Goal: Task Accomplishment & Management: Complete application form

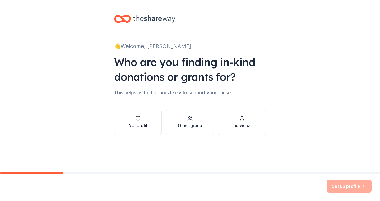
click at [155, 128] on button "Nonprofit" at bounding box center [138, 122] width 48 height 25
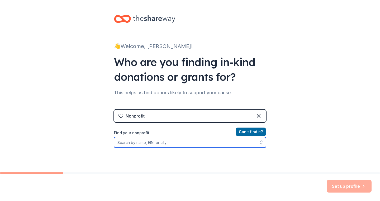
click at [261, 143] on icon "button" at bounding box center [261, 142] width 5 height 5
click at [261, 142] on icon "button" at bounding box center [261, 142] width 5 height 5
click at [261, 140] on icon "button" at bounding box center [261, 142] width 5 height 5
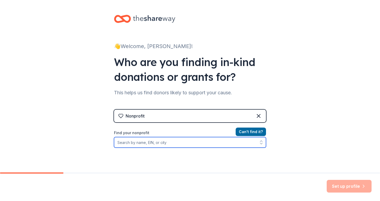
click at [261, 140] on icon "button" at bounding box center [261, 142] width 5 height 5
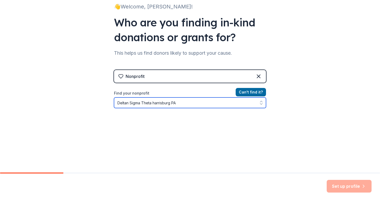
click at [155, 102] on input "Deltan Sigma Theta harrisburg PA" at bounding box center [190, 102] width 152 height 11
type input "Deltan Sigma Theta Harrisburg PA"
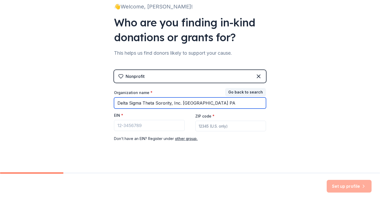
type input "Delta Sigma Theta Sorority, Inc. Harrisburg PA"
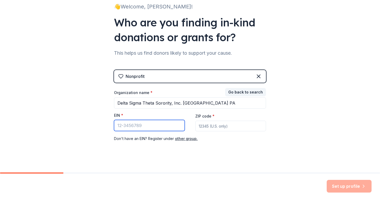
click at [159, 125] on input "EIN *" at bounding box center [149, 125] width 71 height 11
type input "[US_EMPLOYER_IDENTIFICATION_NUMBER]"
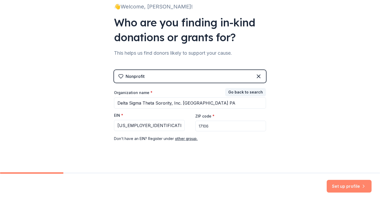
type input "17106"
click at [344, 187] on button "Set up profile" at bounding box center [349, 186] width 45 height 13
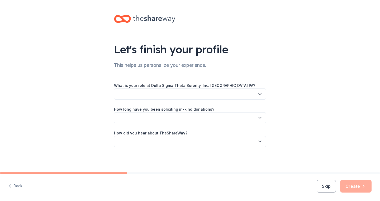
click at [261, 93] on icon "button" at bounding box center [260, 93] width 3 height 1
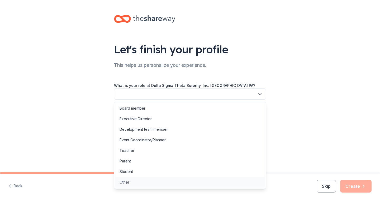
click at [223, 183] on div "Other" at bounding box center [189, 182] width 149 height 11
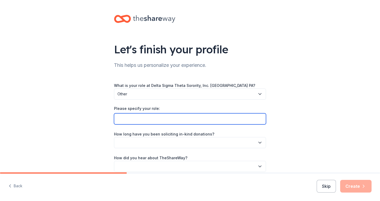
click at [200, 123] on input "Please specify your role:" at bounding box center [190, 118] width 152 height 11
type input "Social Action Committee member"
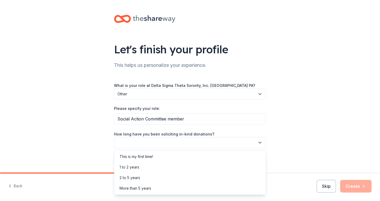
click at [261, 143] on icon "button" at bounding box center [259, 142] width 5 height 5
click at [214, 179] on div "2 to 5 years" at bounding box center [189, 177] width 149 height 11
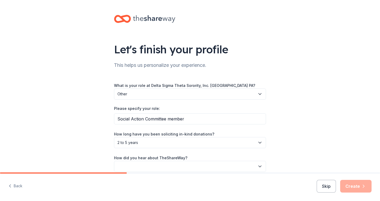
click at [261, 165] on icon "button" at bounding box center [259, 166] width 5 height 5
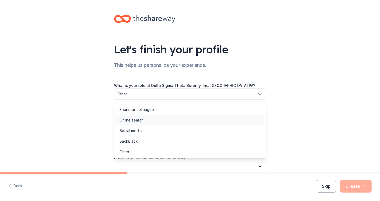
click at [183, 120] on div "Online search" at bounding box center [189, 120] width 149 height 11
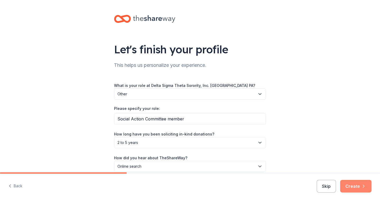
click at [353, 185] on button "Create" at bounding box center [355, 186] width 31 height 13
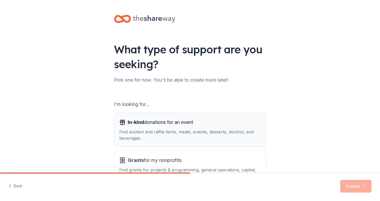
click at [129, 132] on div "Find auction and raffle items, meals, snacks, desserts, alcohol, and beverages." at bounding box center [190, 135] width 142 height 13
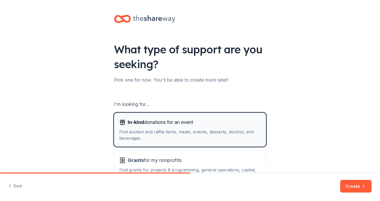
click at [128, 130] on div "Find auction and raffle items, meals, snacks, desserts, alcohol, and beverages." at bounding box center [190, 135] width 142 height 13
click at [128, 131] on div "Find auction and raffle items, meals, snacks, desserts, alcohol, and beverages." at bounding box center [190, 135] width 142 height 13
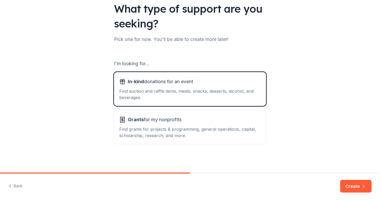
scroll to position [41, 0]
click at [351, 187] on button "Create" at bounding box center [355, 186] width 31 height 13
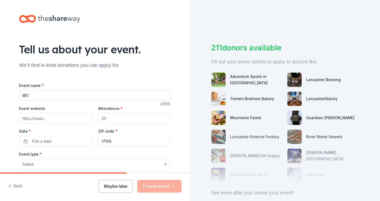
type input "@"
type input "2025 Youth Symposium"
click at [26, 120] on input "Event website" at bounding box center [55, 118] width 73 height 11
drag, startPoint x: 102, startPoint y: 118, endPoint x: 110, endPoint y: 119, distance: 8.2
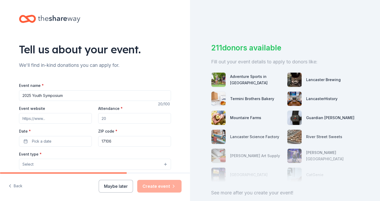
click at [110, 119] on input "Attendance *" at bounding box center [134, 118] width 73 height 11
type input "150"
click at [32, 143] on span "Pick a date" at bounding box center [42, 141] width 20 height 6
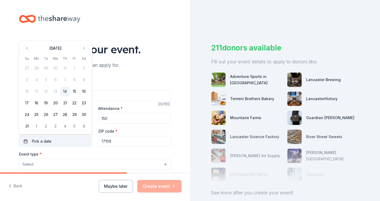
click at [27, 142] on button "Pick a date" at bounding box center [55, 141] width 73 height 11
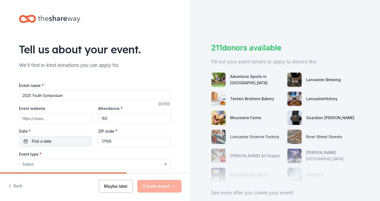
click at [27, 142] on button "Pick a date" at bounding box center [55, 141] width 73 height 11
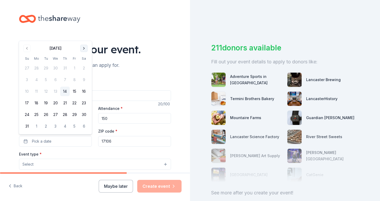
click at [83, 48] on button "Go to next month" at bounding box center [83, 48] width 7 height 7
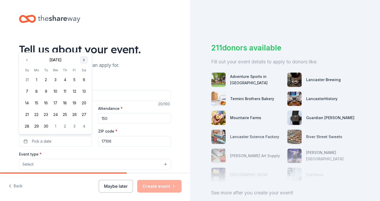
click at [84, 59] on button "Go to next month" at bounding box center [83, 59] width 7 height 7
click at [27, 126] on button "26" at bounding box center [27, 126] width 10 height 10
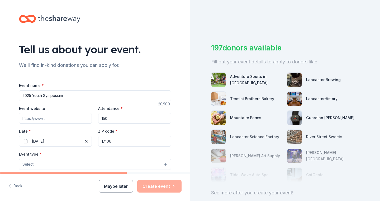
click at [129, 84] on div "Event name * 2025 Youth Symposium" at bounding box center [95, 91] width 152 height 19
drag, startPoint x: 163, startPoint y: 189, endPoint x: 168, endPoint y: 163, distance: 26.8
click at [168, 163] on div "Tell us about your event. We'll find in-kind donations you can apply for. Event…" at bounding box center [95, 100] width 190 height 201
click at [168, 163] on button "Select" at bounding box center [95, 164] width 152 height 11
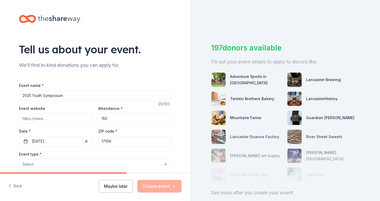
click at [179, 156] on div "Tell us about your event. We'll find in-kind donations you can apply for. Event…" at bounding box center [95, 175] width 169 height 351
click at [166, 164] on button "Select" at bounding box center [95, 164] width 152 height 11
click at [166, 163] on button "Select" at bounding box center [95, 164] width 152 height 11
click at [26, 165] on span "Select" at bounding box center [27, 164] width 11 height 6
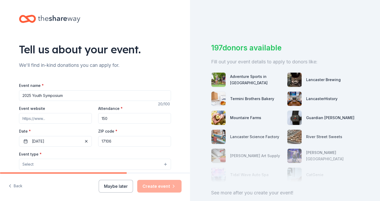
click at [26, 165] on span "Select" at bounding box center [27, 164] width 11 height 6
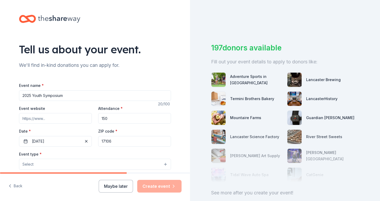
click at [26, 165] on span "Select" at bounding box center [27, 164] width 11 height 6
click at [25, 165] on span "Select" at bounding box center [27, 164] width 11 height 6
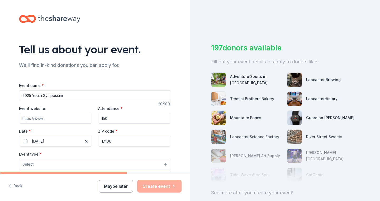
click at [25, 165] on span "Select" at bounding box center [27, 164] width 11 height 6
click at [25, 163] on span "Select" at bounding box center [27, 164] width 11 height 6
click at [25, 162] on span "Select" at bounding box center [27, 164] width 11 height 6
drag, startPoint x: 25, startPoint y: 161, endPoint x: 68, endPoint y: 161, distance: 42.5
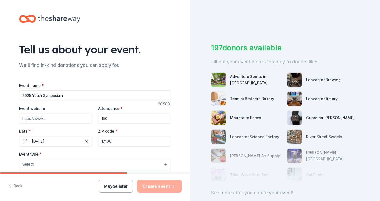
click at [68, 161] on button "Select" at bounding box center [95, 164] width 152 height 11
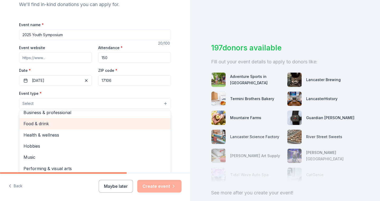
scroll to position [12, 0]
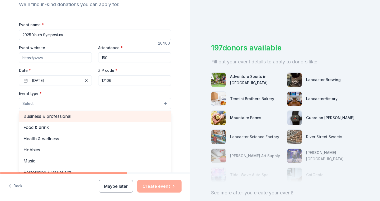
click at [75, 116] on span "Business & professional" at bounding box center [95, 116] width 143 height 7
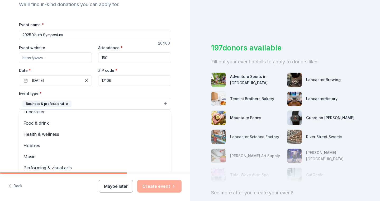
click at [191, 150] on div "Tell us about your event. We'll find in-kind donations you can apply for. Event…" at bounding box center [190, 100] width 380 height 201
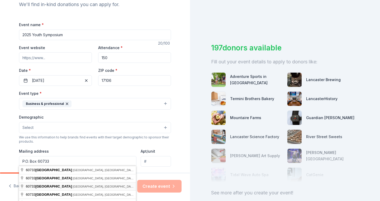
scroll to position [0, 0]
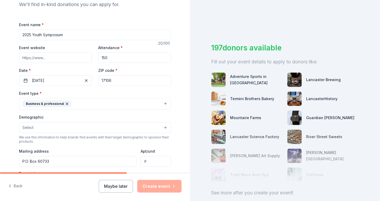
click at [176, 142] on div "Tell us about your event. We'll find in-kind donations you can apply for. Event…" at bounding box center [95, 115] width 169 height 352
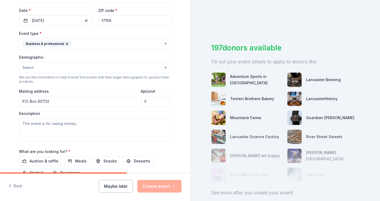
scroll to position [125, 0]
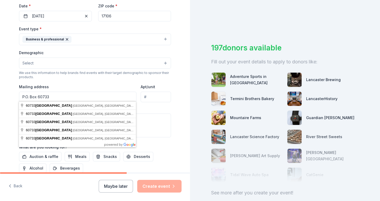
click at [53, 96] on input "P.O. Box 60733" at bounding box center [78, 97] width 118 height 11
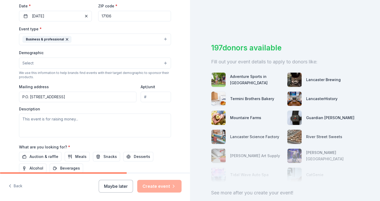
type input "P.O. Box 60733, Harrisburg PA 17106"
click at [39, 119] on textarea at bounding box center [95, 126] width 152 height 24
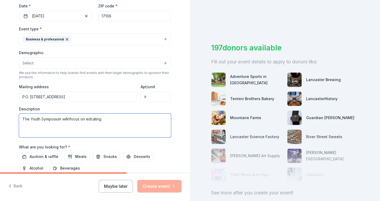
click at [70, 118] on textarea "The Youth Symposium willnfocus on edcating" at bounding box center [95, 126] width 152 height 24
click at [70, 118] on textarea "The Youth Symposium willon focus on edcating" at bounding box center [95, 126] width 152 height 24
click at [70, 119] on textarea "The Youth Symposium willo n focus on edcating" at bounding box center [95, 126] width 152 height 24
click at [69, 119] on textarea "The Youth Symposium willo n focus on edcating" at bounding box center [95, 126] width 152 height 24
click at [73, 118] on textarea "The Youth Symposium will o n focus on edcating" at bounding box center [95, 126] width 152 height 24
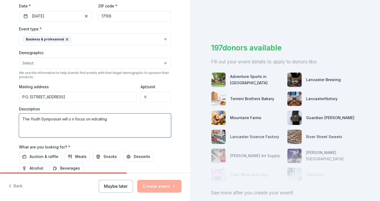
click at [72, 118] on textarea "The Youth Symposium will o n focus on edcating" at bounding box center [95, 126] width 152 height 24
click at [75, 118] on textarea "The Youth Symposium will on n focus on edcating" at bounding box center [95, 126] width 152 height 24
click at [97, 118] on textarea "The Youth Symposium will on focus on edcating" at bounding box center [95, 126] width 152 height 24
click at [74, 118] on textarea "The Youth Symposium will on focus on educating" at bounding box center [95, 126] width 152 height 24
click at [111, 118] on textarea "The Youth Symposium will on focus on educating" at bounding box center [95, 126] width 152 height 24
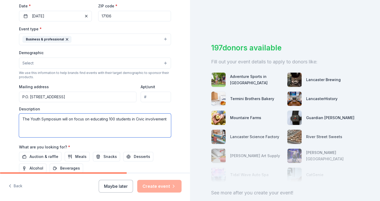
click at [35, 125] on textarea "The Youth Symposium will on focus on educating 100 students in Civic involvement" at bounding box center [95, 126] width 152 height 24
click at [22, 126] on textarea "The Youth Symposium will on focus on educating 100 students in Civic involvement" at bounding box center [95, 126] width 152 height 24
click at [50, 124] on textarea "The Youth Symposium will on focus on educating 100 students in Civic Involvement" at bounding box center [95, 126] width 152 height 24
click at [30, 117] on textarea "The Youth Symposium will on focus on educating 100 students in Civic Involvemen…" at bounding box center [95, 126] width 152 height 24
click at [90, 124] on textarea "The day long Youth Symposium will on focus on educating 100 students in Civic I…" at bounding box center [95, 126] width 152 height 24
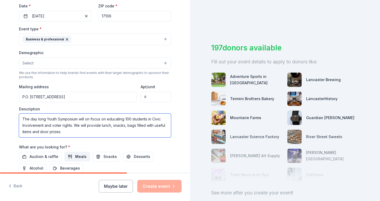
type textarea "The day long Youth Symposium will on focus on educating 100 students in Civic I…"
click at [82, 156] on span "Meals" at bounding box center [80, 156] width 11 height 6
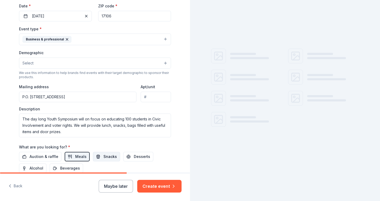
click at [101, 155] on button "Snacks" at bounding box center [106, 157] width 27 height 10
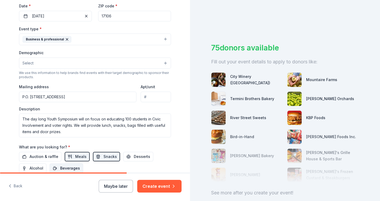
click at [75, 169] on span "Beverages" at bounding box center [70, 168] width 20 height 6
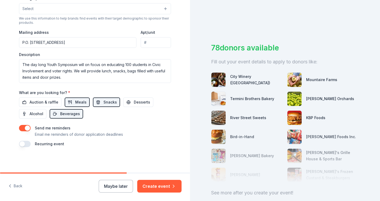
scroll to position [178, 0]
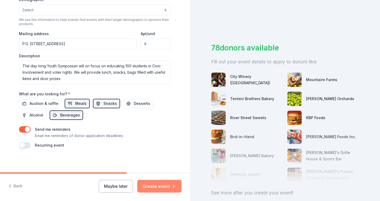
click at [152, 187] on button "Create event" at bounding box center [159, 186] width 44 height 13
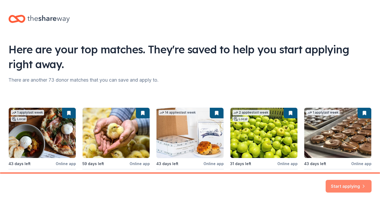
click at [350, 185] on button "Start applying" at bounding box center [349, 183] width 46 height 13
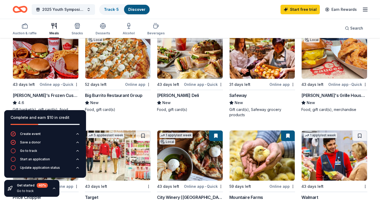
scroll to position [172, 0]
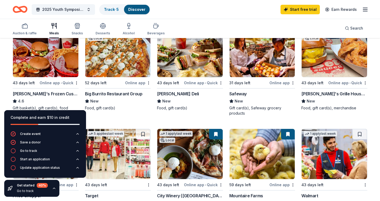
click at [325, 102] on div "New" at bounding box center [335, 101] width 66 height 6
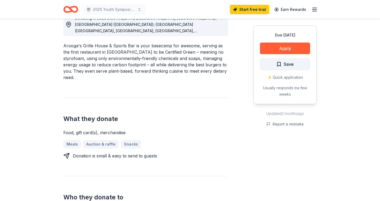
scroll to position [162, 0]
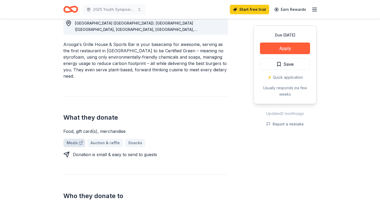
click at [74, 139] on link "Meals" at bounding box center [74, 143] width 22 height 8
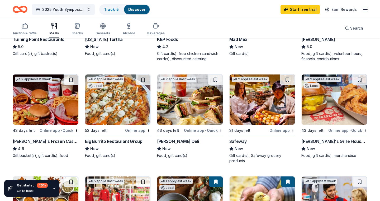
scroll to position [129, 0]
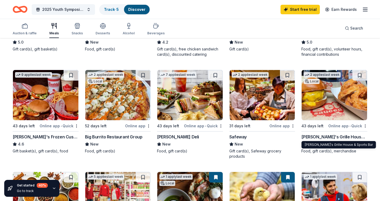
click at [322, 136] on div "[PERSON_NAME]'s Grille House & Sports Bar" at bounding box center [335, 137] width 66 height 6
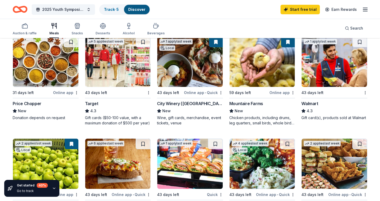
scroll to position [267, 0]
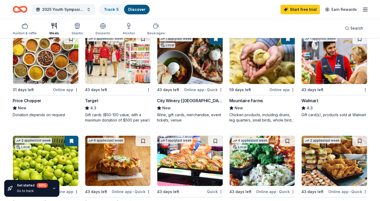
click at [115, 103] on div "Target" at bounding box center [118, 100] width 66 height 6
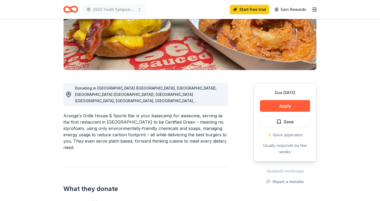
scroll to position [101, 0]
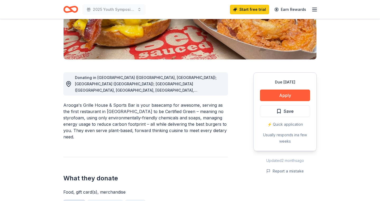
click at [69, 199] on link "Meals" at bounding box center [74, 203] width 22 height 8
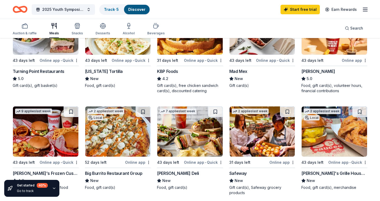
scroll to position [96, 0]
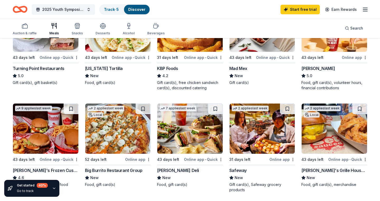
click at [342, 137] on img at bounding box center [334, 129] width 65 height 50
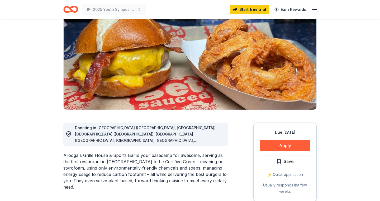
scroll to position [54, 0]
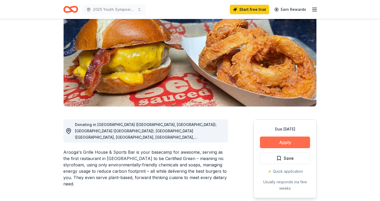
click at [291, 140] on button "Apply" at bounding box center [285, 143] width 50 height 12
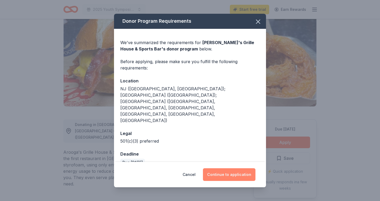
click at [237, 168] on button "Continue to application" at bounding box center [229, 174] width 53 height 13
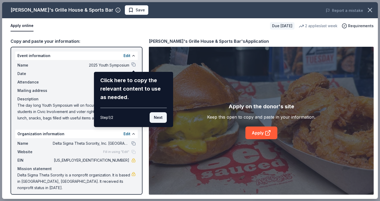
click at [165, 113] on button "Next" at bounding box center [158, 117] width 17 height 11
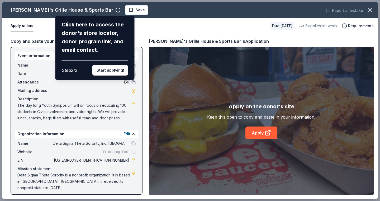
click at [259, 133] on div "Arooga's Grille House & Sports Bar Click here to access the donor's store locat…" at bounding box center [190, 100] width 376 height 197
click at [259, 135] on div "Arooga's Grille House & Sports Bar Click here to access the donor's store locat…" at bounding box center [190, 100] width 376 height 197
click at [112, 65] on button "Start applying!" at bounding box center [110, 70] width 36 height 11
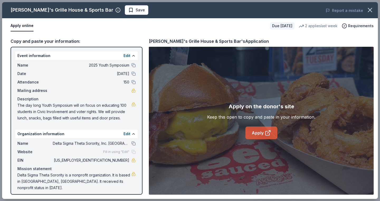
click at [257, 135] on link "Apply" at bounding box center [262, 132] width 32 height 13
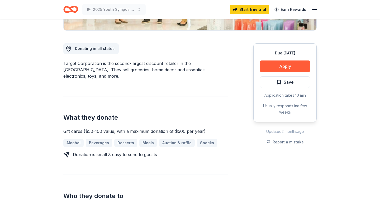
scroll to position [130, 0]
click at [100, 138] on link "Beverages" at bounding box center [101, 142] width 31 height 8
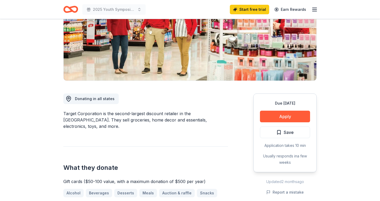
scroll to position [84, 0]
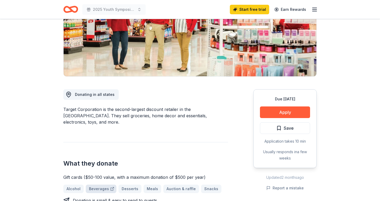
click at [96, 185] on link "Beverages" at bounding box center [101, 189] width 31 height 8
click at [292, 108] on button "Apply" at bounding box center [285, 112] width 50 height 12
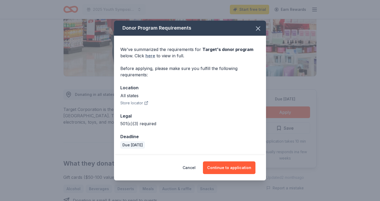
click at [152, 57] on link "here" at bounding box center [150, 56] width 10 height 6
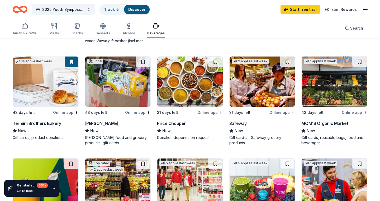
scroll to position [146, 0]
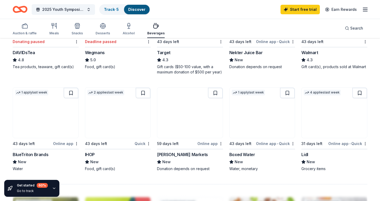
scroll to position [320, 0]
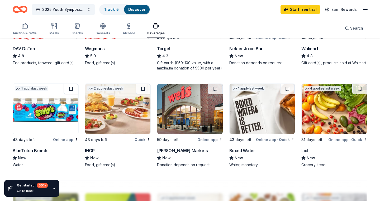
click at [242, 153] on div "Boxed Water" at bounding box center [242, 150] width 26 height 6
click at [200, 106] on img at bounding box center [189, 109] width 65 height 50
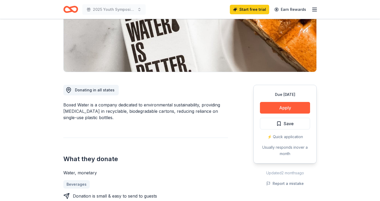
scroll to position [92, 0]
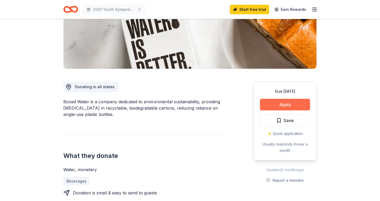
click at [291, 107] on button "Apply" at bounding box center [285, 105] width 50 height 12
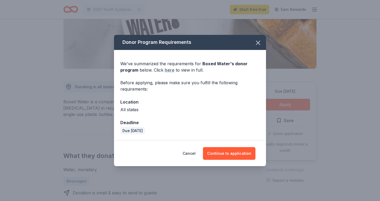
click at [168, 71] on link "here" at bounding box center [170, 70] width 10 height 6
click at [259, 43] on icon "button" at bounding box center [258, 42] width 7 height 7
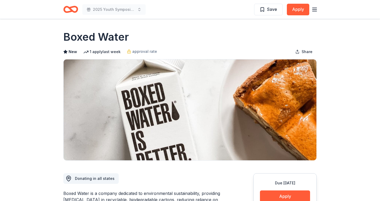
scroll to position [0, 0]
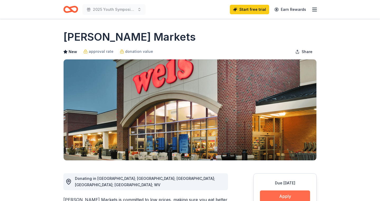
click at [289, 200] on button "Apply" at bounding box center [285, 196] width 50 height 12
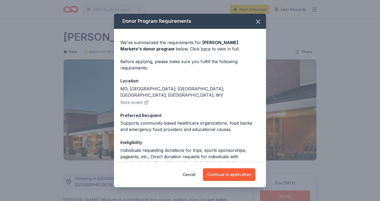
click at [201, 50] on link "here" at bounding box center [206, 49] width 10 height 6
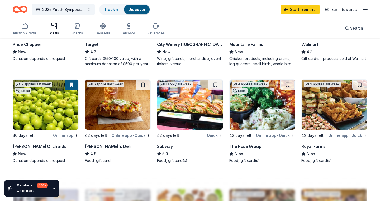
scroll to position [322, 0]
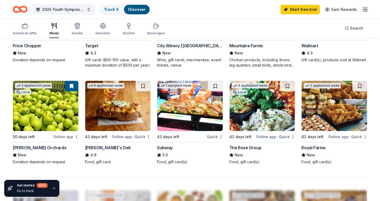
click at [191, 135] on div "42 days left" at bounding box center [181, 136] width 49 height 7
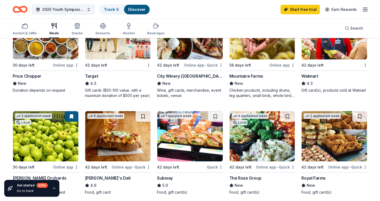
scroll to position [281, 0]
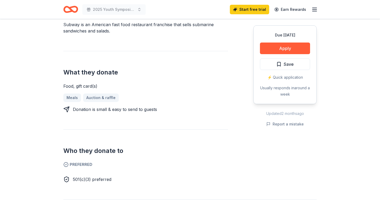
scroll to position [171, 0]
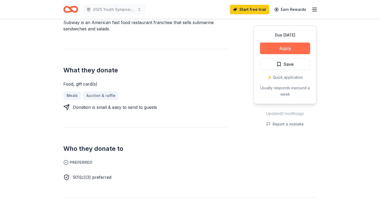
click at [292, 51] on button "Apply" at bounding box center [285, 49] width 50 height 12
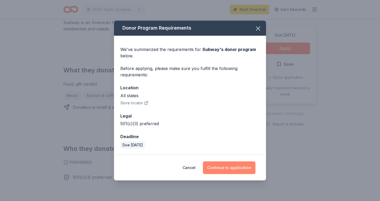
click at [227, 169] on button "Continue to application" at bounding box center [229, 167] width 53 height 13
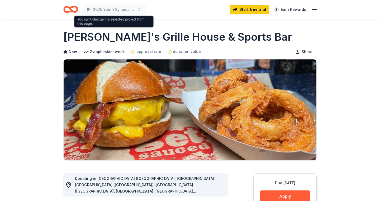
scroll to position [101, 0]
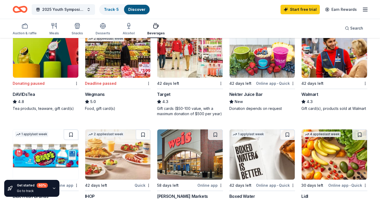
scroll to position [270, 0]
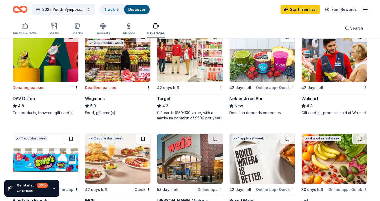
click at [365, 10] on line "button" at bounding box center [365, 10] width 4 height 0
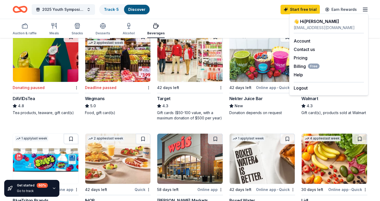
click at [249, 29] on div "Auction & raffle Meals Snacks Desserts Alcohol Beverages Search" at bounding box center [190, 28] width 355 height 20
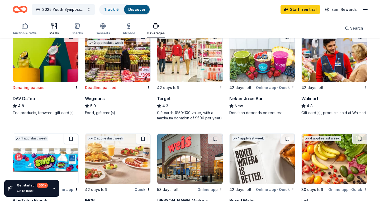
click at [53, 28] on icon "button" at bounding box center [53, 25] width 0 height 5
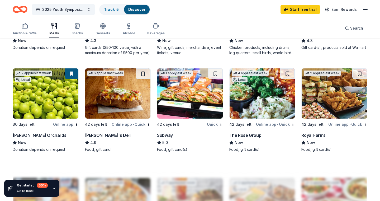
scroll to position [313, 0]
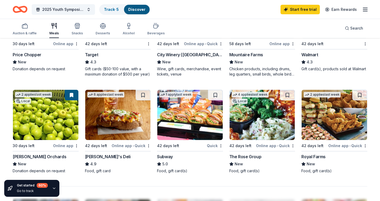
click at [318, 58] on div "Walmart" at bounding box center [310, 54] width 17 height 6
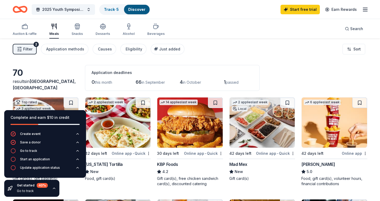
scroll to position [0, 0]
